Goal: Task Accomplishment & Management: Complete application form

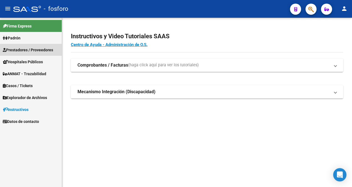
click at [52, 50] on span "Prestadores / Proveedores" at bounding box center [28, 50] width 50 height 6
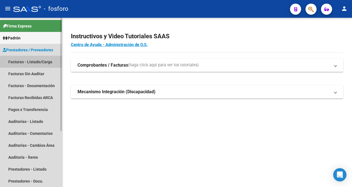
click at [47, 61] on link "Facturas - Listado/Carga" at bounding box center [31, 62] width 62 height 12
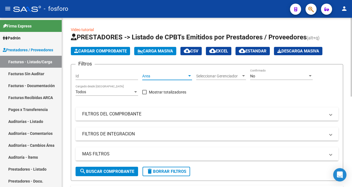
click at [188, 76] on div at bounding box center [189, 75] width 3 height 1
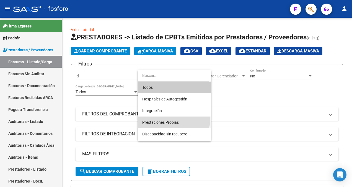
click at [170, 118] on span "Prestaciones Propias" at bounding box center [174, 122] width 64 height 12
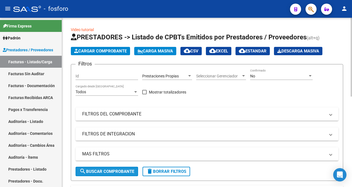
click at [113, 171] on span "search Buscar Comprobante" at bounding box center [106, 171] width 55 height 5
click at [128, 174] on button "search Buscar Comprobante" at bounding box center [107, 170] width 63 height 9
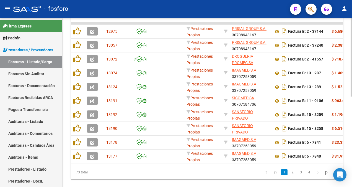
scroll to position [194, 0]
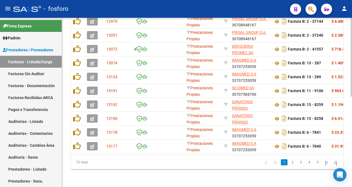
click at [352, 186] on html "menu - fosforo person Firma Express Padrón Afiliados Empadronados Padrón Ágil A…" at bounding box center [176, 93] width 352 height 187
click at [314, 164] on link "5" at bounding box center [317, 162] width 7 height 6
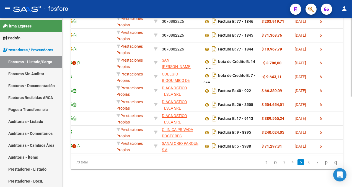
scroll to position [0, 125]
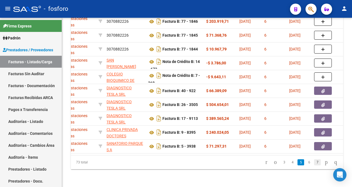
click at [314, 162] on link "7" at bounding box center [317, 162] width 7 height 6
click at [310, 162] on div "73 total 4 5 6 7 8" at bounding box center [207, 162] width 272 height 14
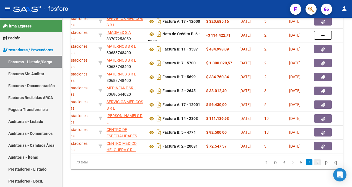
click at [314, 160] on link "8" at bounding box center [317, 162] width 7 height 6
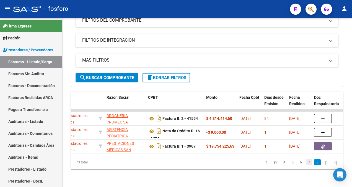
click at [307, 164] on link "7" at bounding box center [309, 162] width 7 height 6
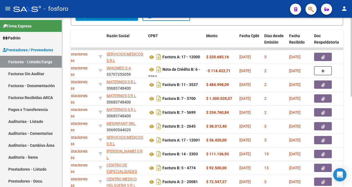
scroll to position [173, 0]
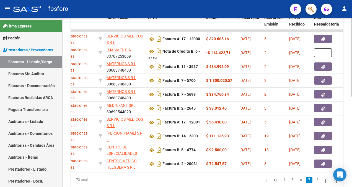
click at [351, 175] on div at bounding box center [351, 139] width 1 height 79
click at [314, 182] on link "8" at bounding box center [317, 179] width 7 height 6
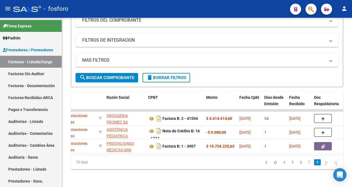
scroll to position [97, 0]
click at [281, 162] on link "4" at bounding box center [284, 162] width 7 height 6
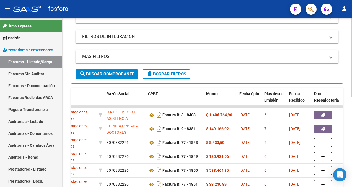
scroll to position [194, 0]
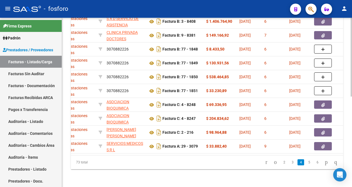
click at [352, 142] on div at bounding box center [351, 102] width 1 height 169
click at [281, 163] on link "2" at bounding box center [284, 162] width 7 height 6
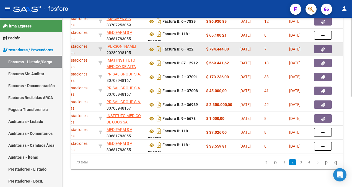
click at [126, 46] on app-link-go-to "[PERSON_NAME]" at bounding box center [122, 46] width 30 height 6
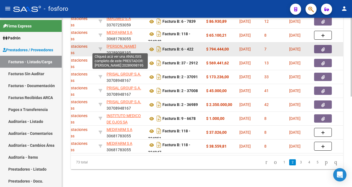
click at [126, 44] on span "[PERSON_NAME]" at bounding box center [122, 46] width 30 height 4
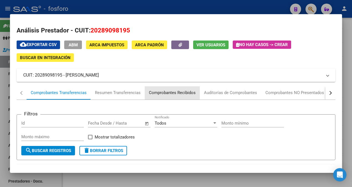
click at [167, 89] on div "Comprobantes Recibidos" at bounding box center [172, 92] width 47 height 6
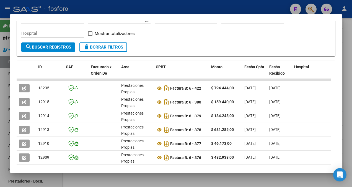
scroll to position [85, 0]
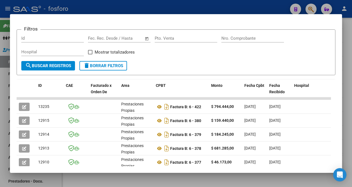
click at [255, 3] on div at bounding box center [176, 93] width 352 height 187
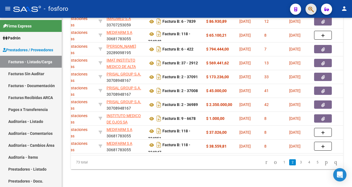
click at [309, 14] on span "button" at bounding box center [311, 9] width 6 height 11
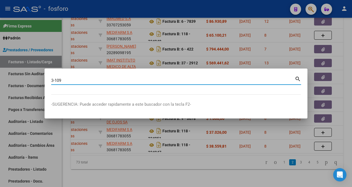
type input "3-109"
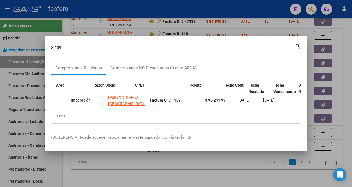
scroll to position [0, 100]
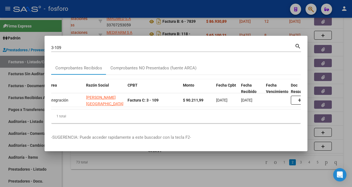
click at [148, 20] on div at bounding box center [176, 93] width 352 height 187
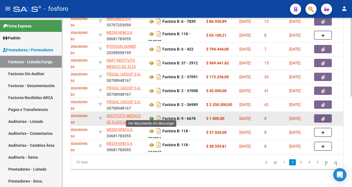
click at [150, 115] on icon at bounding box center [151, 118] width 7 height 7
click at [319, 114] on button "button" at bounding box center [323, 118] width 18 height 8
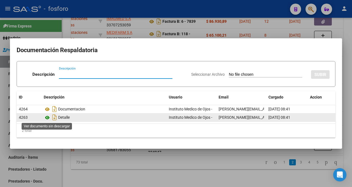
click at [47, 115] on icon at bounding box center [47, 117] width 7 height 7
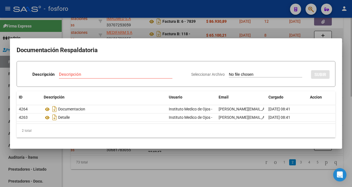
drag, startPoint x: 140, startPoint y: 28, endPoint x: 216, endPoint y: 25, distance: 76.7
click at [140, 28] on div at bounding box center [176, 93] width 352 height 187
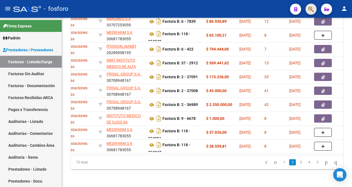
click at [312, 13] on span "button" at bounding box center [311, 9] width 6 height 11
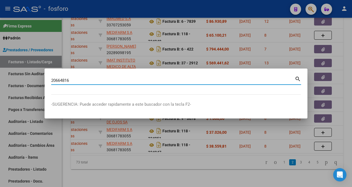
type input "20664816"
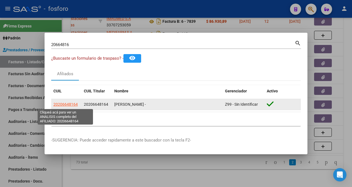
click at [64, 106] on span "20206648164" at bounding box center [65, 104] width 24 height 4
type textarea "20206648164"
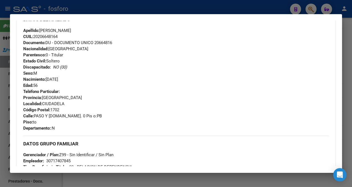
scroll to position [245, 0]
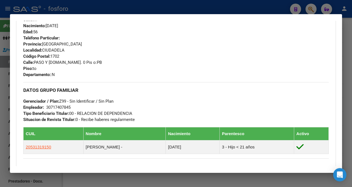
click at [0, 56] on div at bounding box center [176, 93] width 352 height 187
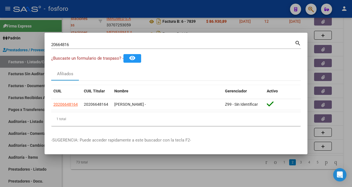
click at [149, 18] on div at bounding box center [176, 93] width 352 height 187
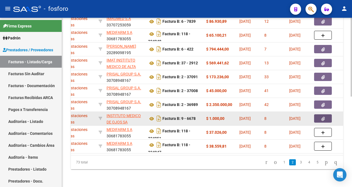
click at [322, 117] on icon "button" at bounding box center [323, 119] width 4 height 4
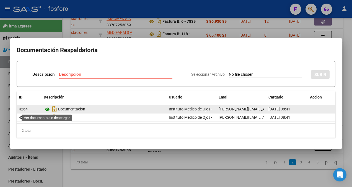
click at [47, 106] on icon at bounding box center [47, 109] width 7 height 7
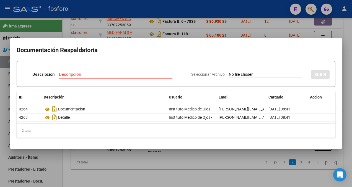
click at [62, 182] on div at bounding box center [176, 93] width 352 height 187
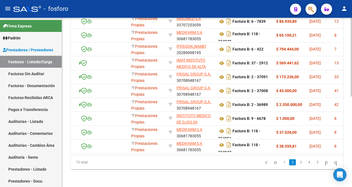
scroll to position [0, 0]
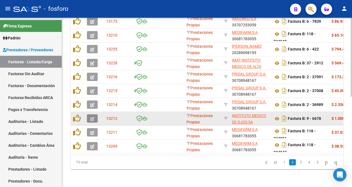
click at [92, 117] on icon "button" at bounding box center [92, 119] width 4 height 4
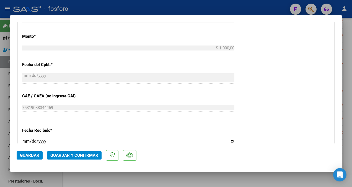
scroll to position [360, 0]
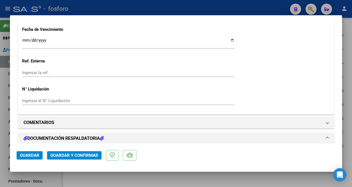
click at [25, 41] on input "Ingresar la fecha" at bounding box center [128, 42] width 212 height 9
type input "[DATE]"
click at [68, 155] on span "Guardar y Confirmar" at bounding box center [74, 155] width 48 height 5
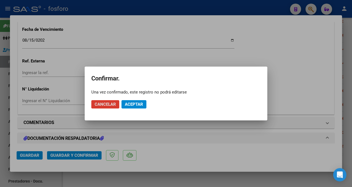
click at [135, 98] on mat-dialog-actions "Cancelar Aceptar" at bounding box center [175, 104] width 169 height 19
click at [131, 102] on span "Aceptar" at bounding box center [134, 104] width 18 height 5
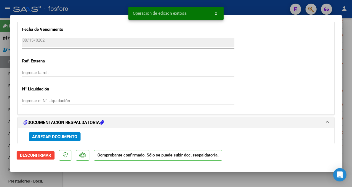
click at [2, 82] on div at bounding box center [176, 93] width 352 height 187
type input "$ 0,00"
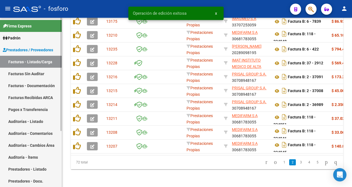
scroll to position [194, 0]
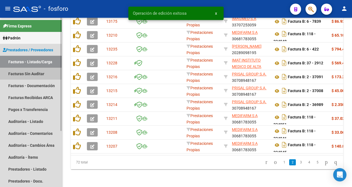
click at [20, 73] on link "Facturas Sin Auditar" at bounding box center [31, 74] width 62 height 12
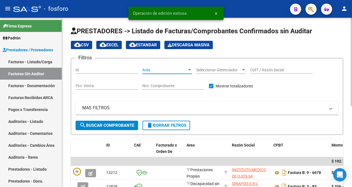
click at [190, 69] on div at bounding box center [189, 69] width 3 height 1
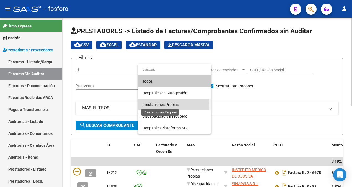
drag, startPoint x: 167, startPoint y: 105, endPoint x: 157, endPoint y: 107, distance: 10.6
click at [167, 105] on span "Prestaciones Propias" at bounding box center [160, 104] width 37 height 4
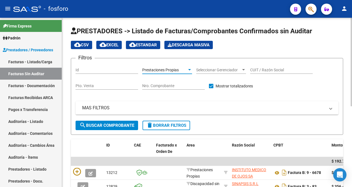
click at [93, 127] on span "search Buscar Comprobante" at bounding box center [106, 125] width 55 height 5
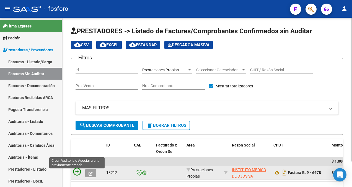
click at [76, 169] on icon at bounding box center [77, 171] width 8 height 8
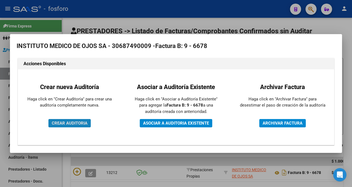
click at [70, 124] on span "CREAR AUDITORIA" at bounding box center [70, 122] width 36 height 5
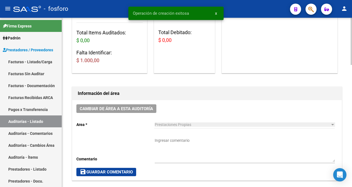
scroll to position [111, 0]
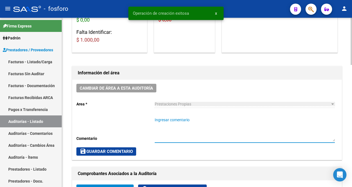
click at [164, 121] on textarea "Ingresar comentario" at bounding box center [245, 129] width 180 height 24
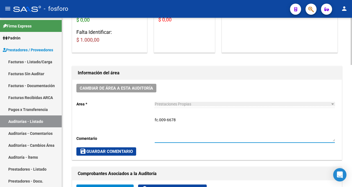
type textarea "fc.009-6678"
click at [86, 149] on span "save Guardar Comentario" at bounding box center [106, 151] width 53 height 5
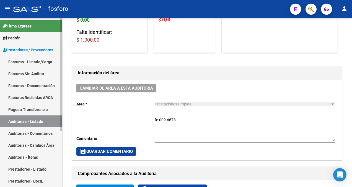
click at [34, 60] on link "Facturas - Listado/Carga" at bounding box center [31, 62] width 62 height 12
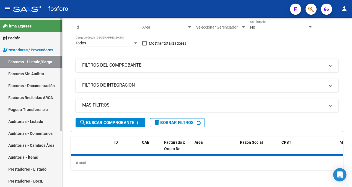
scroll to position [111, 0]
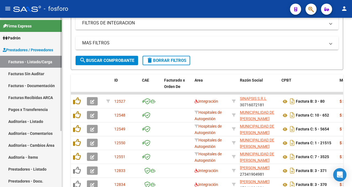
click at [28, 71] on link "Facturas Sin Auditar" at bounding box center [31, 74] width 62 height 12
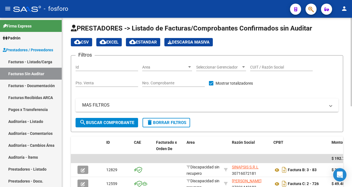
scroll to position [111, 0]
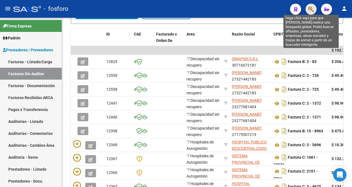
click at [313, 8] on icon "button" at bounding box center [311, 9] width 6 height 6
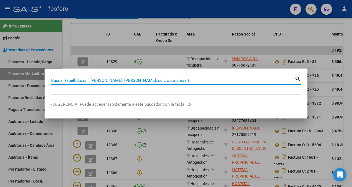
click at [122, 59] on div at bounding box center [176, 93] width 352 height 187
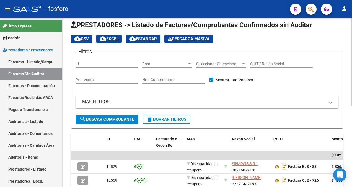
scroll to position [0, 0]
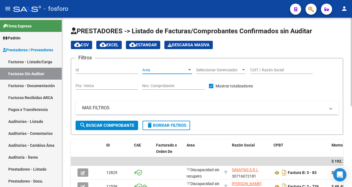
click at [191, 70] on div at bounding box center [189, 70] width 5 height 4
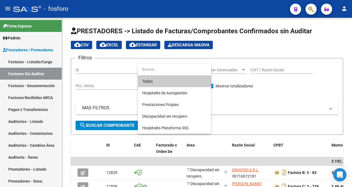
click at [102, 123] on div at bounding box center [176, 93] width 352 height 187
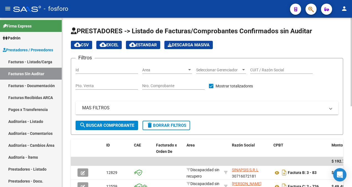
click at [191, 69] on div at bounding box center [189, 70] width 5 height 4
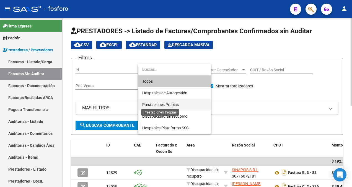
click at [170, 103] on span "Prestaciones Propias" at bounding box center [160, 104] width 37 height 4
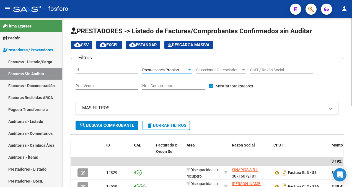
click at [89, 121] on button "search Buscar Comprobante" at bounding box center [107, 124] width 63 height 9
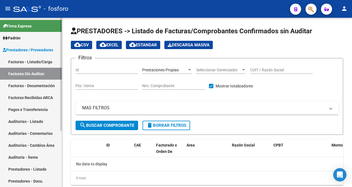
click at [32, 123] on link "Auditorías - Listado" at bounding box center [31, 121] width 62 height 12
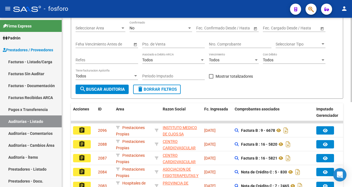
scroll to position [28, 0]
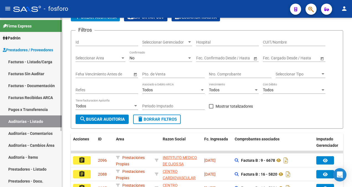
drag, startPoint x: 24, startPoint y: 73, endPoint x: 27, endPoint y: 72, distance: 3.0
click at [24, 73] on link "Facturas Sin Auditar" at bounding box center [31, 74] width 62 height 12
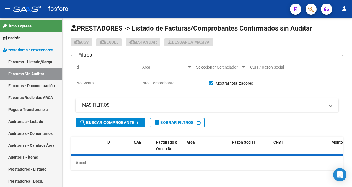
scroll to position [28, 0]
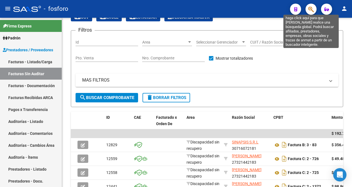
click at [311, 10] on icon "button" at bounding box center [311, 9] width 6 height 6
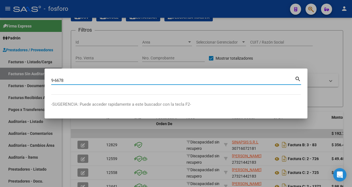
type input "9-6678"
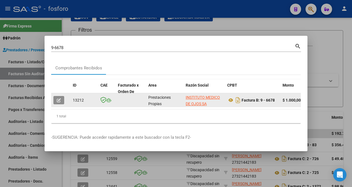
click at [57, 98] on icon "button" at bounding box center [59, 100] width 4 height 4
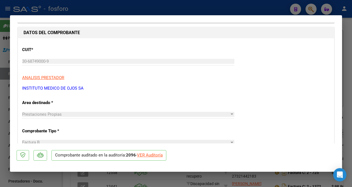
scroll to position [138, 0]
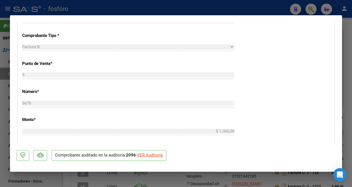
click at [149, 156] on div "VER Auditoría" at bounding box center [150, 155] width 26 height 6
type input "$ 0,00"
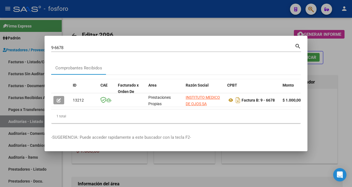
click at [149, 158] on div at bounding box center [176, 93] width 352 height 187
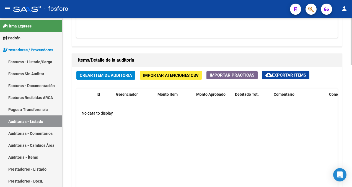
scroll to position [360, 0]
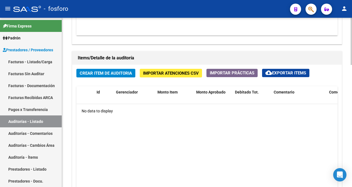
click at [108, 73] on span "Crear Item de Auditoria" at bounding box center [106, 73] width 52 height 5
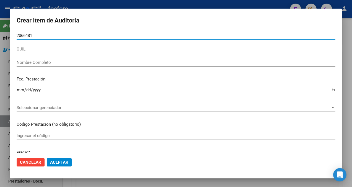
type input "20664816"
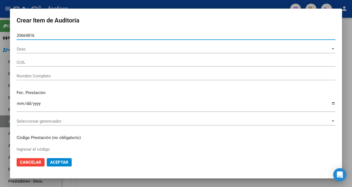
type input "20206648164"
type input "[PERSON_NAME] -"
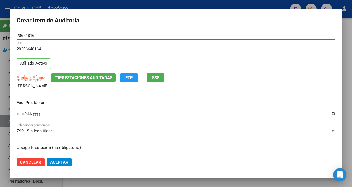
type input "20664816"
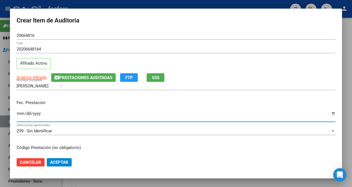
drag, startPoint x: 18, startPoint y: 113, endPoint x: 26, endPoint y: 109, distance: 8.8
click at [19, 113] on input "Ingresar la fecha" at bounding box center [176, 115] width 319 height 9
type input "[DATE]"
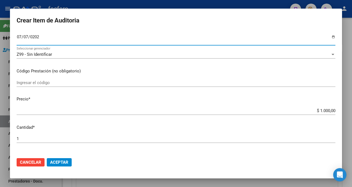
scroll to position [83, 0]
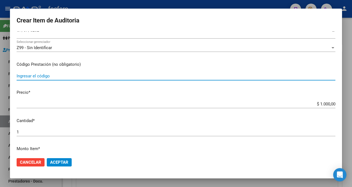
click at [36, 77] on input "Ingresar el código" at bounding box center [176, 75] width 319 height 5
type input "c"
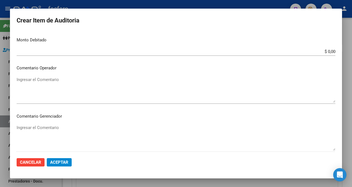
scroll to position [221, 0]
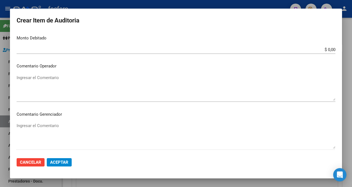
type input "CONSULTA VESTIDA X 2"
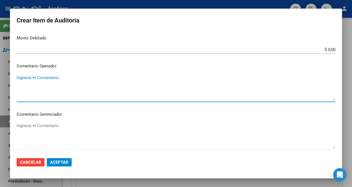
click at [29, 80] on textarea "Ingresar el Comentario" at bounding box center [176, 87] width 319 height 26
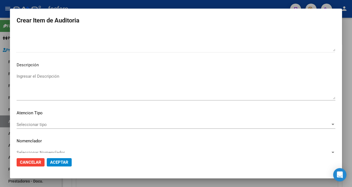
scroll to position [327, 0]
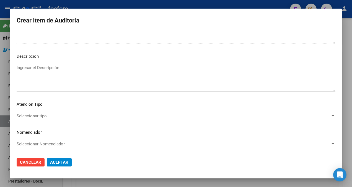
type textarea "SIN DEBITOS"
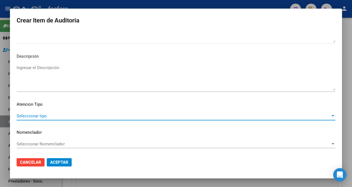
click at [29, 117] on span "Seleccionar tipo" at bounding box center [174, 115] width 314 height 5
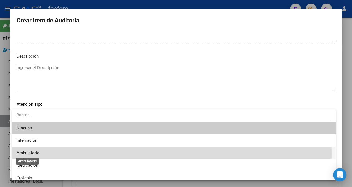
click at [32, 154] on span "Ambulatorio" at bounding box center [28, 152] width 23 height 5
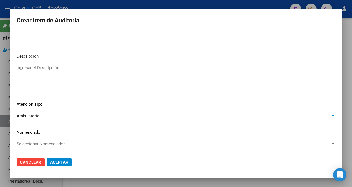
click at [58, 162] on span "Aceptar" at bounding box center [59, 161] width 18 height 5
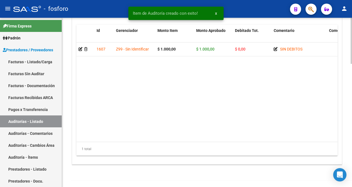
scroll to position [443, 0]
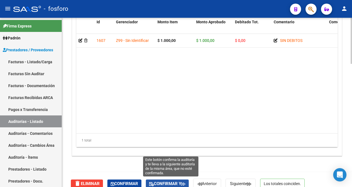
click at [163, 181] on span "Confirmar y" at bounding box center [167, 183] width 36 height 5
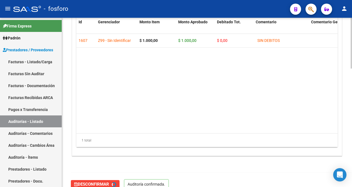
type input "202508"
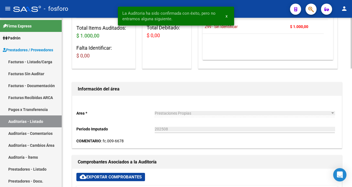
scroll to position [0, 0]
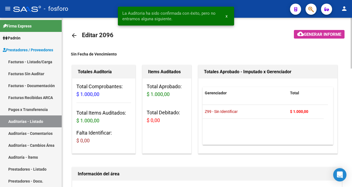
click at [310, 35] on span "Generar informe" at bounding box center [322, 34] width 37 height 5
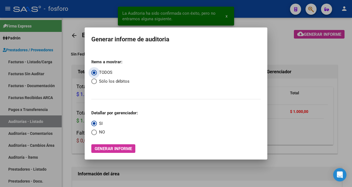
click at [117, 151] on button "Generar informe" at bounding box center [113, 148] width 44 height 9
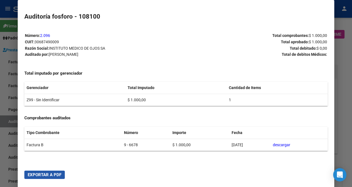
click at [36, 174] on span "Exportar a PDF" at bounding box center [45, 174] width 34 height 5
click at [9, 165] on div at bounding box center [176, 93] width 352 height 187
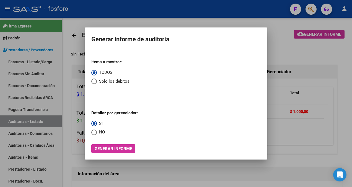
click at [161, 16] on div at bounding box center [176, 93] width 352 height 187
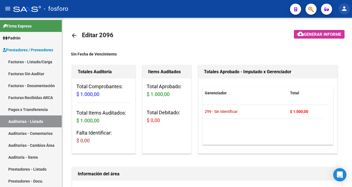
click at [344, 11] on mat-icon "person" at bounding box center [344, 8] width 7 height 7
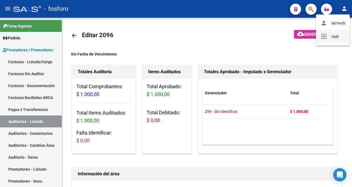
click at [334, 37] on button "exit_to_app Salir" at bounding box center [333, 36] width 34 height 13
